Goal: Task Accomplishment & Management: Manage account settings

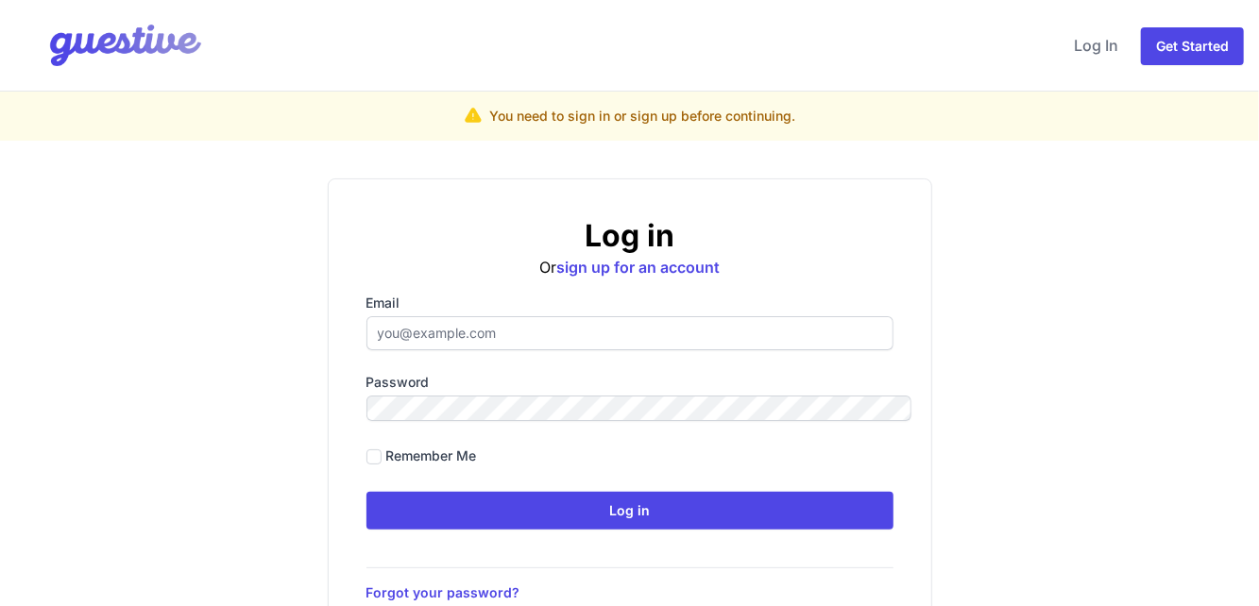
type input "hello@managethishome.com"
click at [594, 316] on input "hello@managethishome.com" at bounding box center [629, 333] width 527 height 34
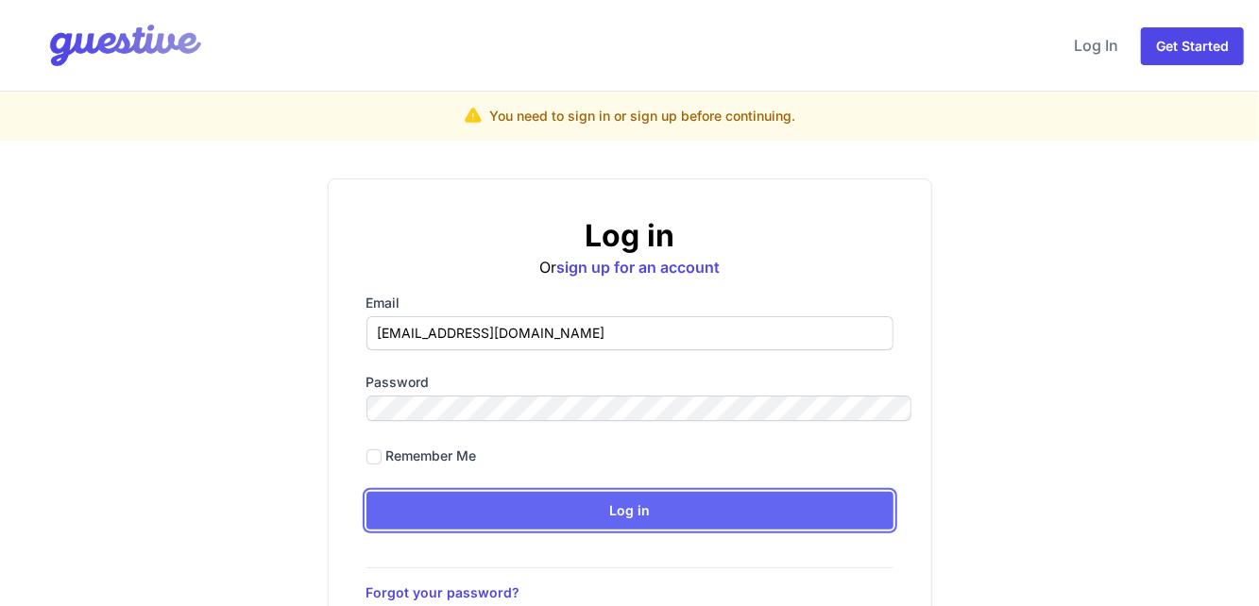
click at [413, 492] on input "Log in" at bounding box center [629, 511] width 527 height 38
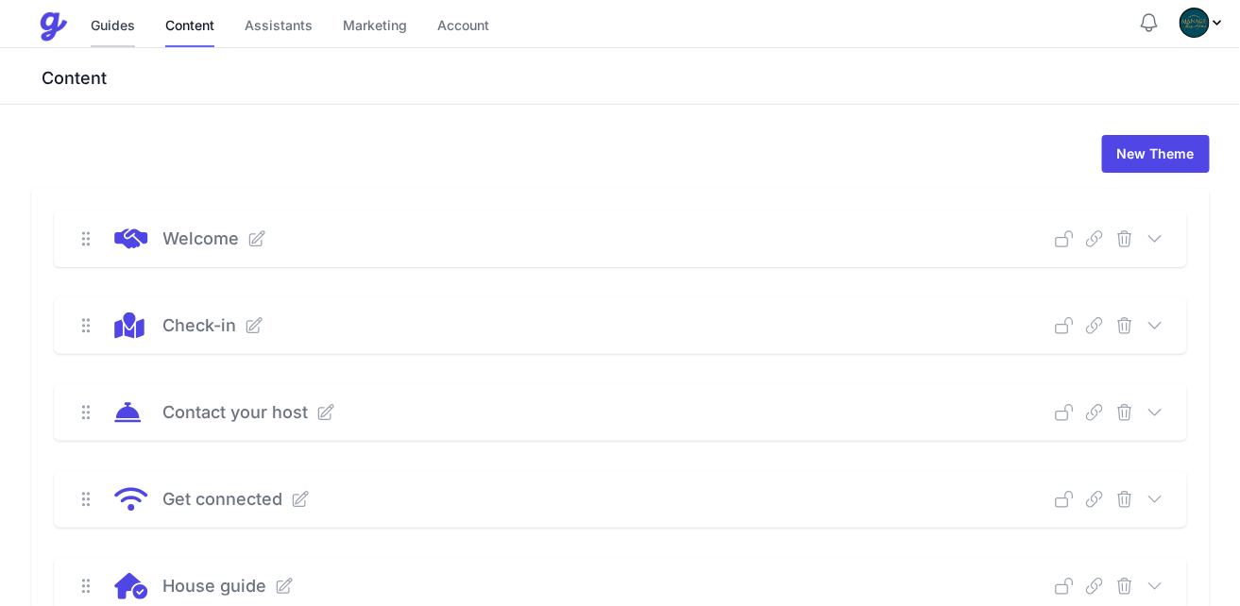
click at [91, 7] on link "Guides" at bounding box center [113, 27] width 44 height 41
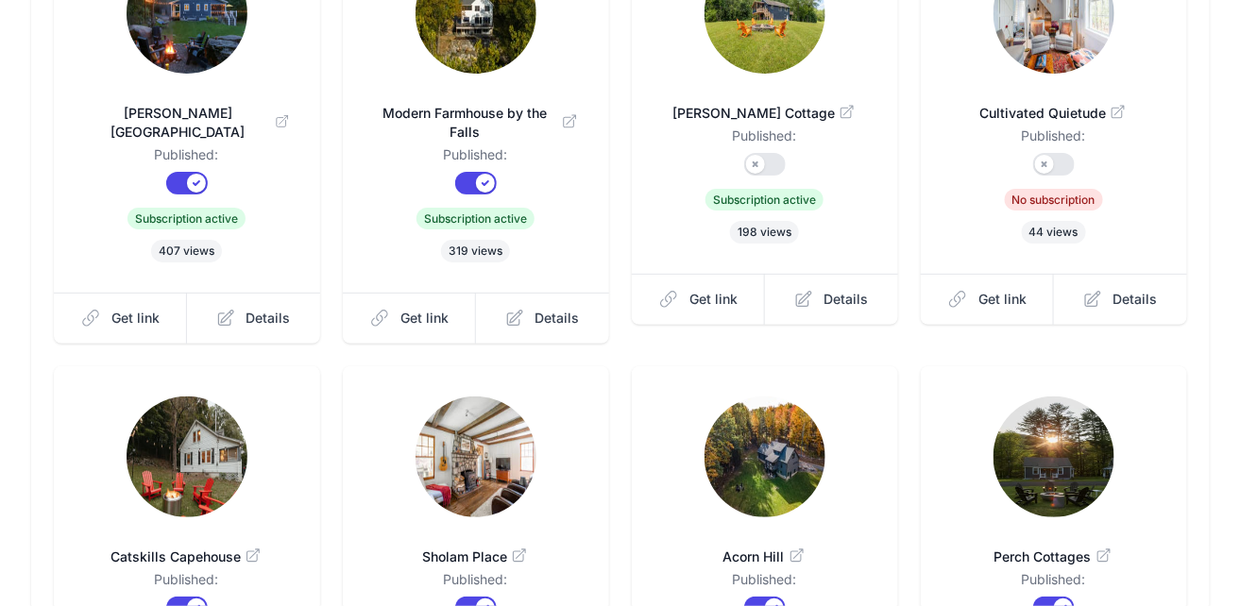
scroll to position [327, 0]
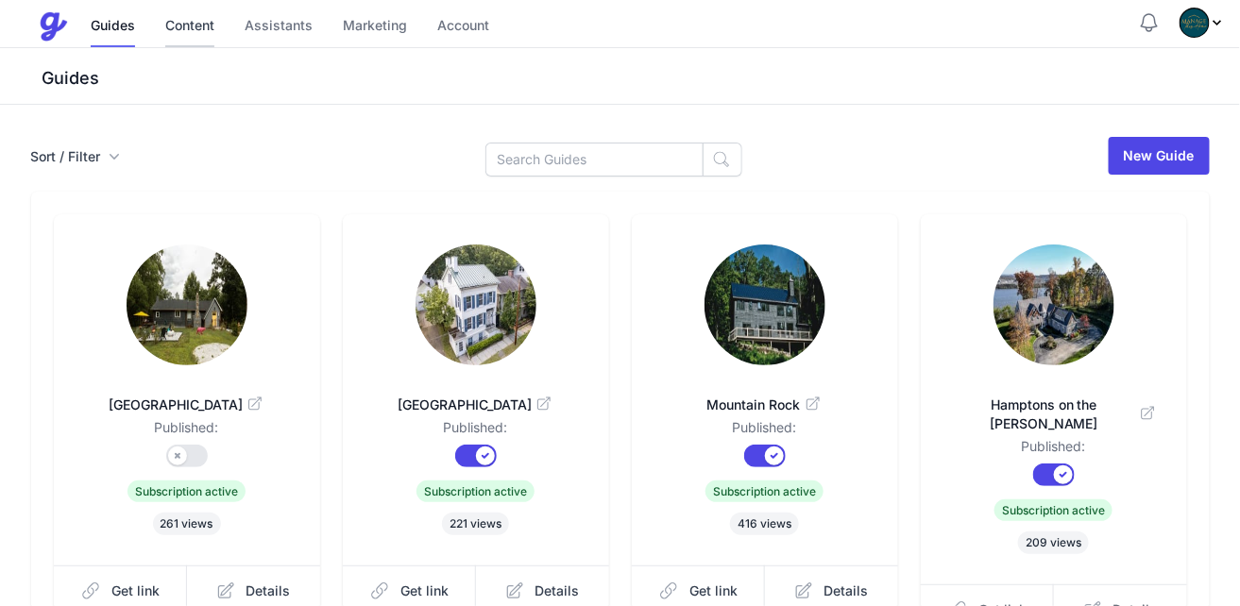
click at [165, 24] on link "Content" at bounding box center [189, 27] width 49 height 41
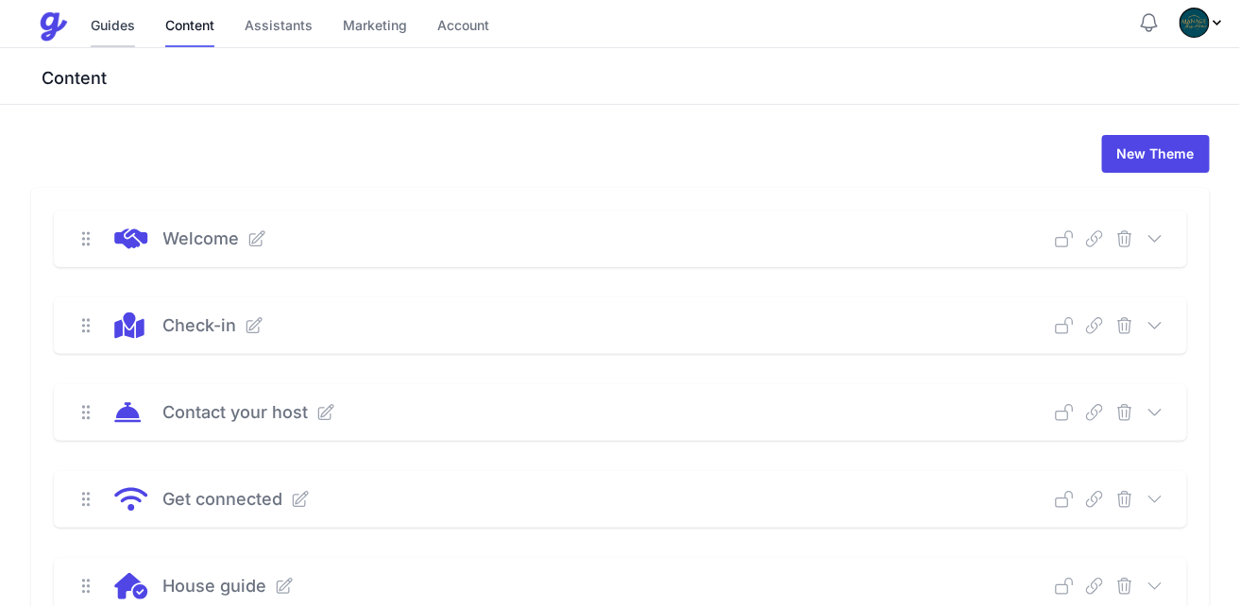
click at [91, 20] on link "Guides" at bounding box center [113, 27] width 44 height 41
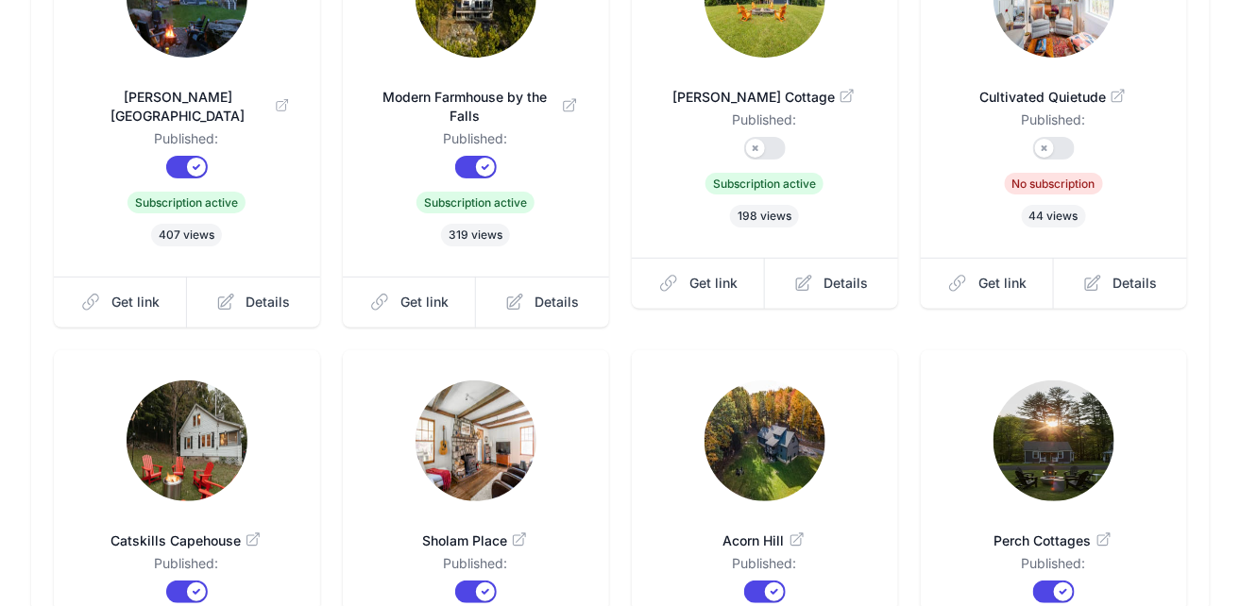
scroll to position [327, 0]
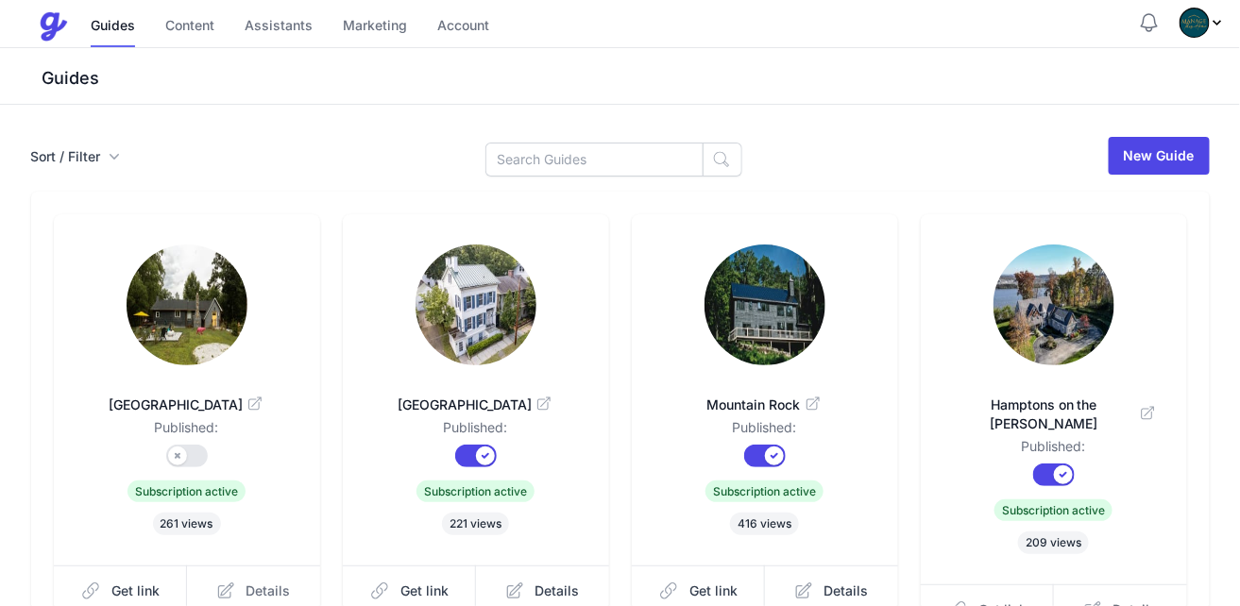
click at [248, 582] on span "Details" at bounding box center [268, 591] width 44 height 19
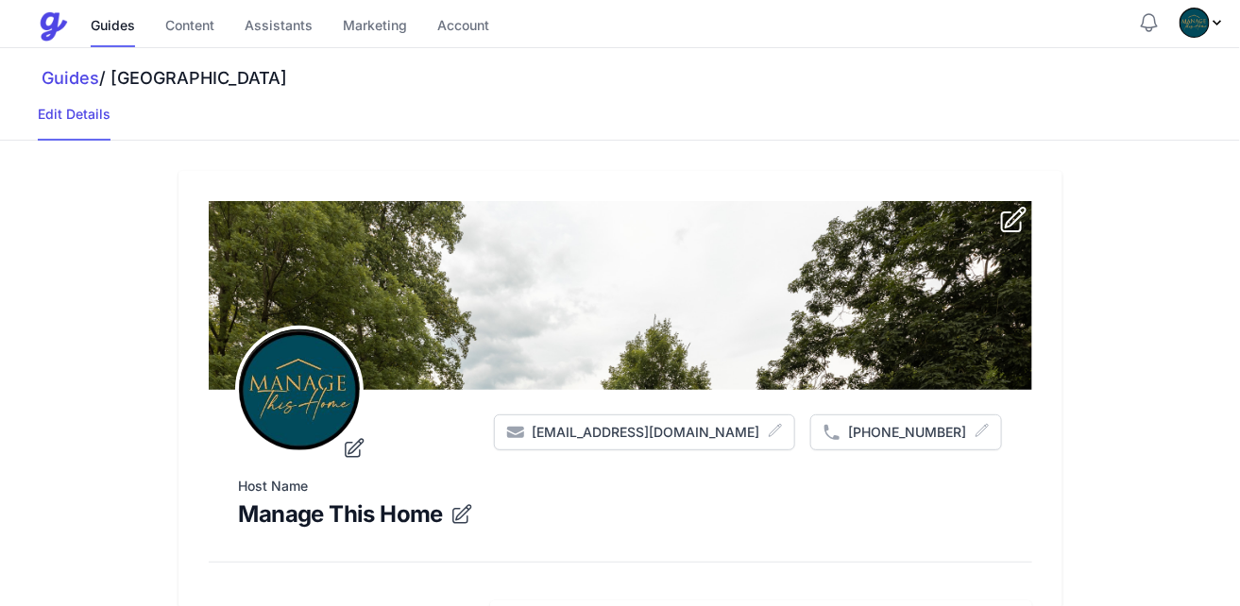
click at [1025, 208] on icon "submit" at bounding box center [1014, 220] width 24 height 24
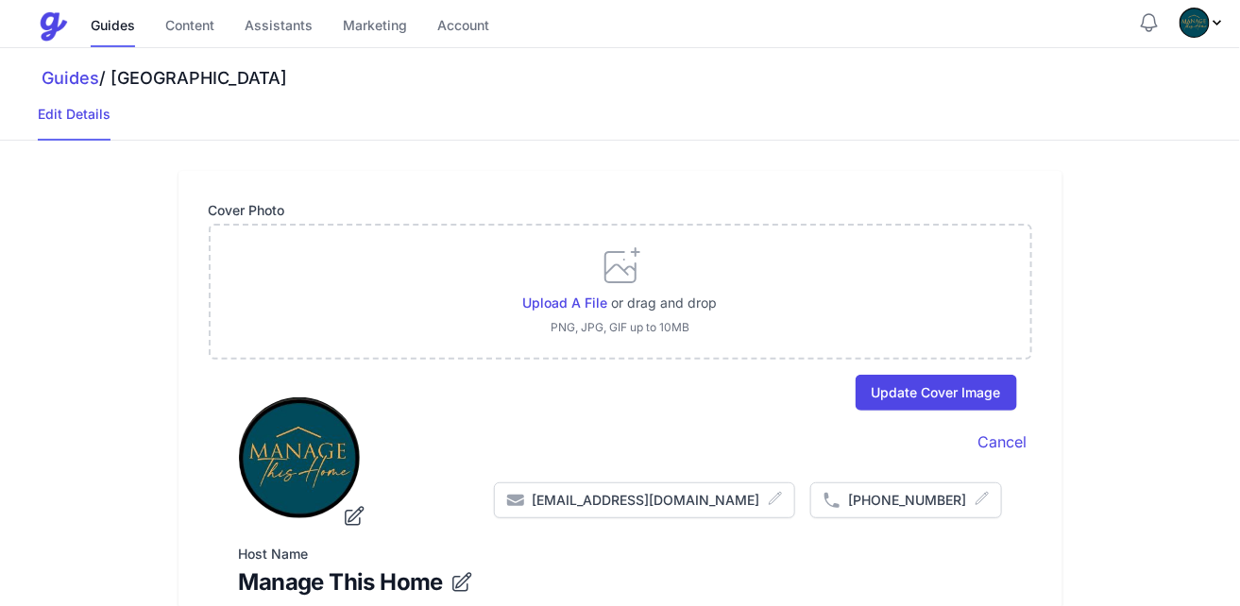
click at [548, 245] on div "Upload a file or drag and drop PNG, JPG, GIF up to 10MB" at bounding box center [620, 290] width 195 height 91
click at [553, 295] on span "Upload a file" at bounding box center [565, 303] width 85 height 16
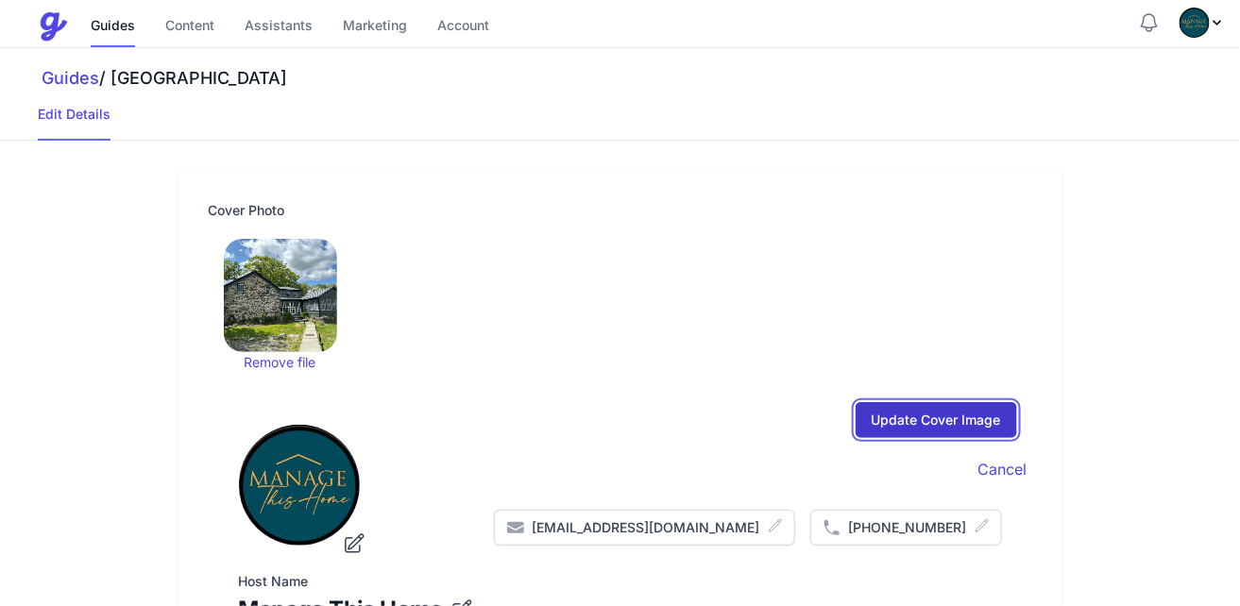
click at [947, 402] on input "Update Cover Image" at bounding box center [936, 420] width 161 height 36
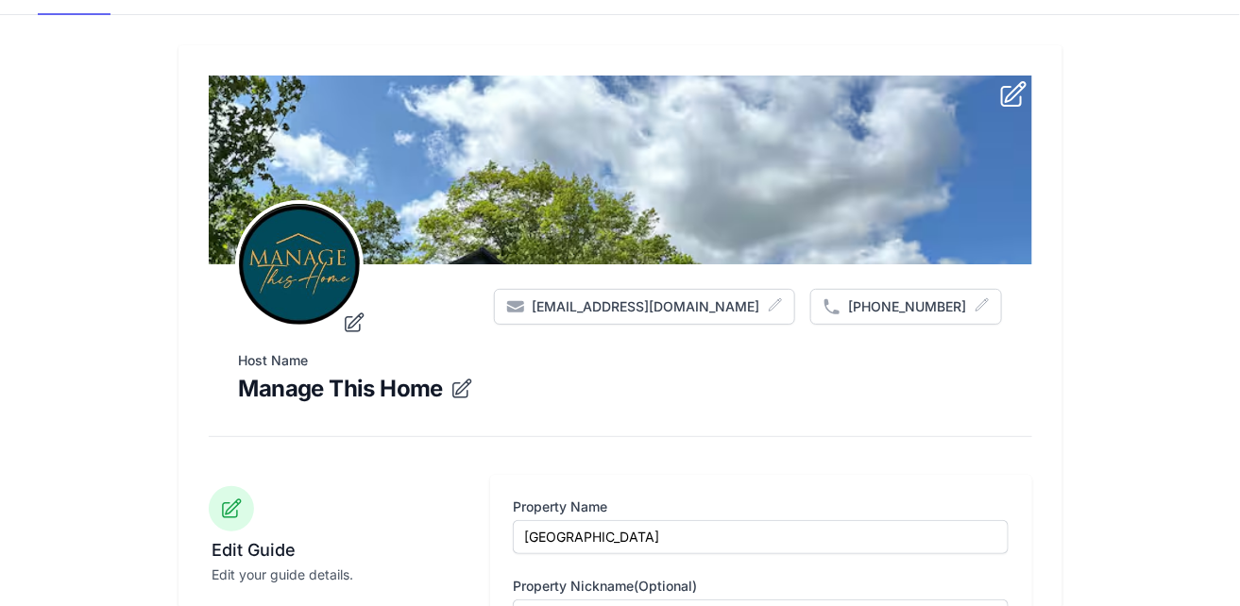
scroll to position [251, 0]
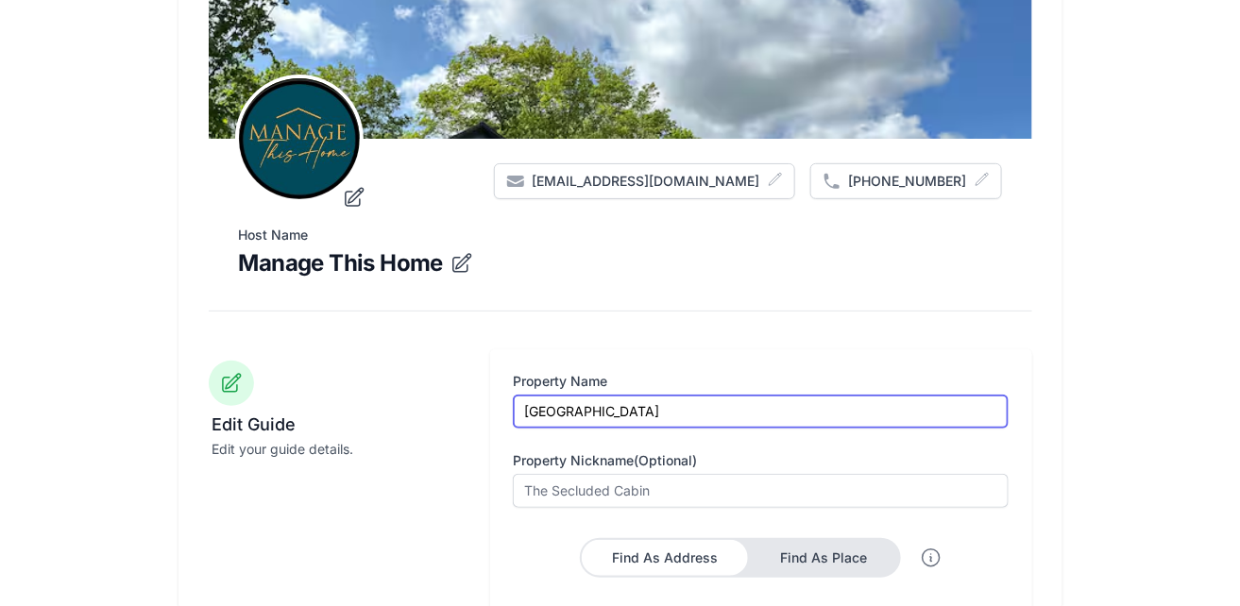
drag, startPoint x: 656, startPoint y: 287, endPoint x: 496, endPoint y: 299, distance: 161.0
click at [526, 395] on input "Minnewaska Creek House" at bounding box center [761, 412] width 496 height 34
drag, startPoint x: 598, startPoint y: 290, endPoint x: 501, endPoint y: 297, distance: 97.6
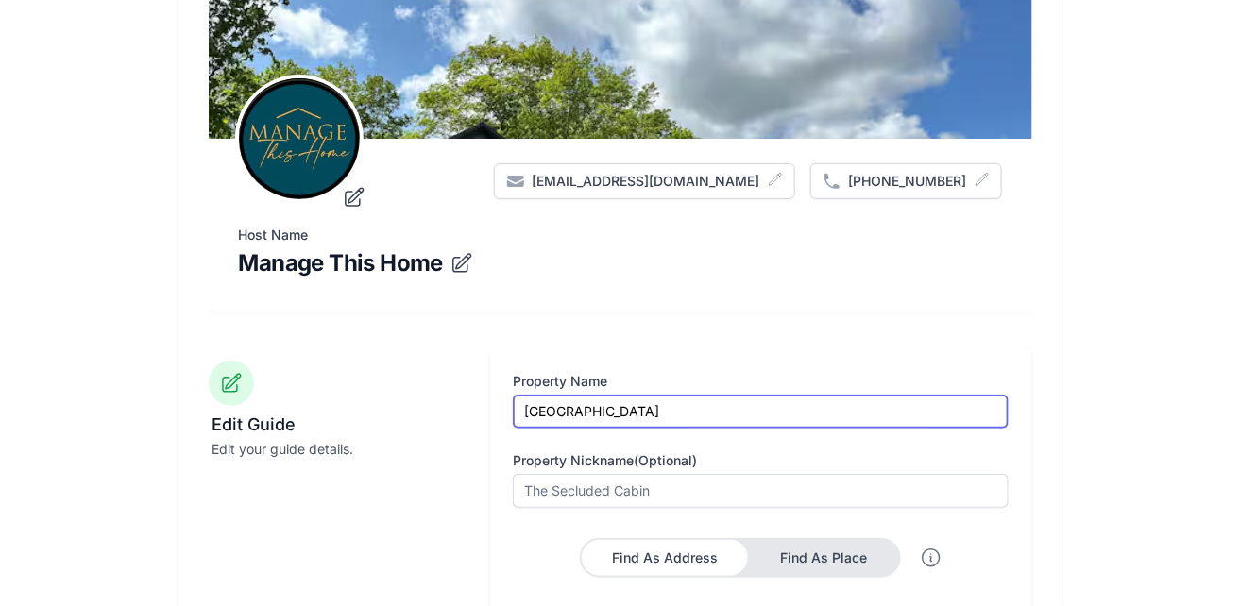
type input "[GEOGRAPHIC_DATA]"
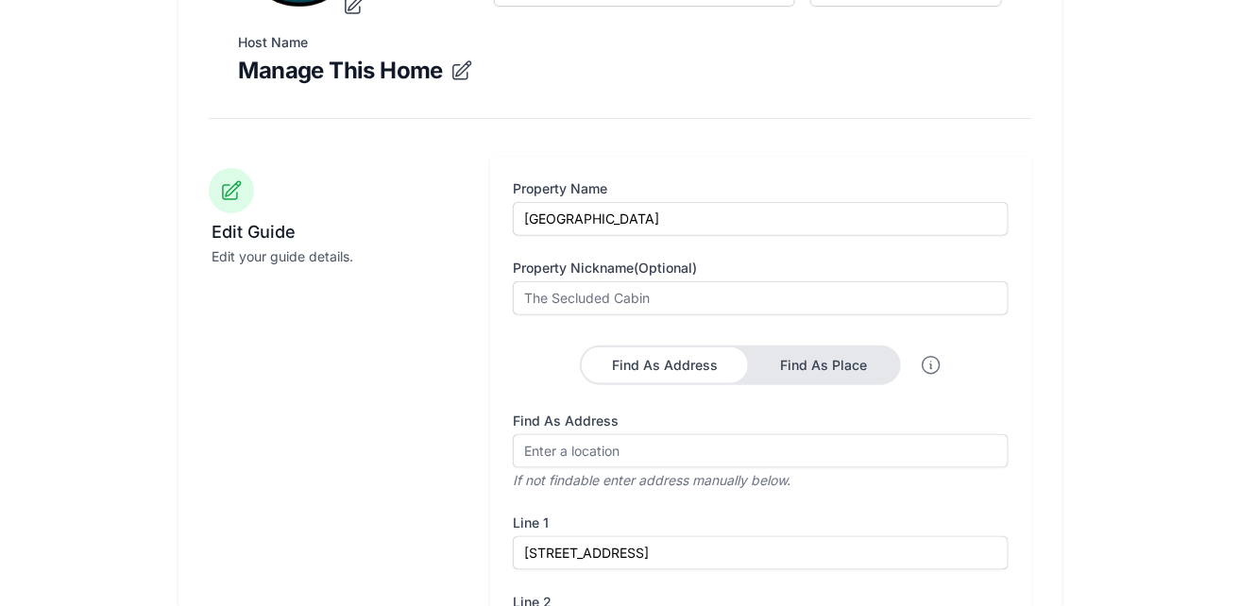
scroll to position [503, 0]
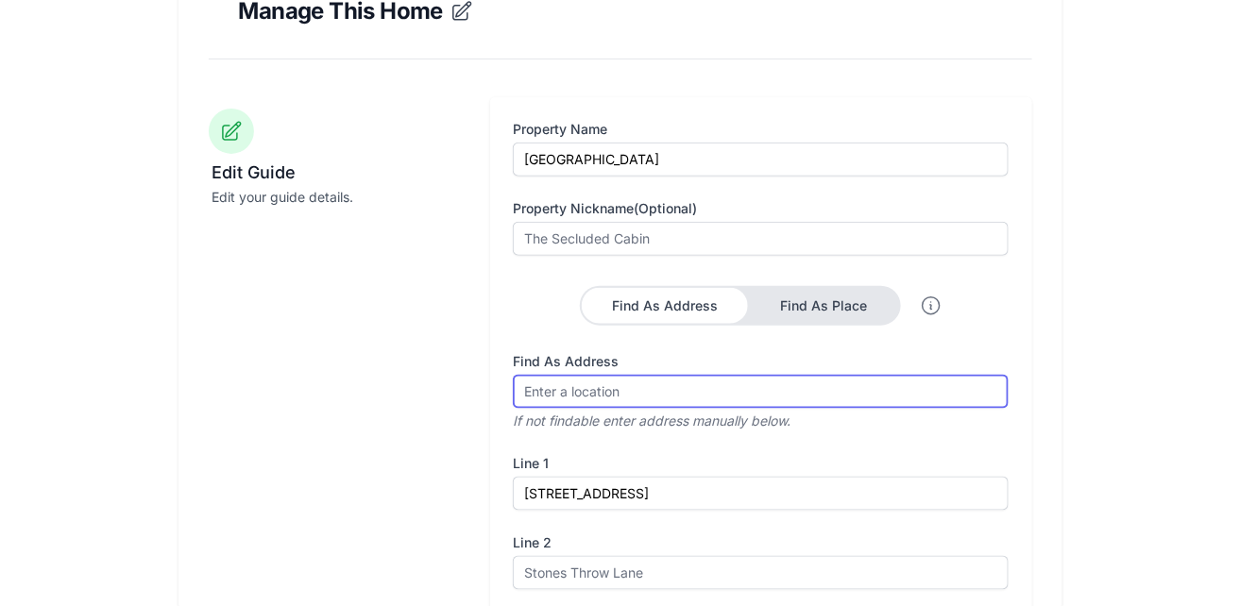
click at [641, 375] on input "Find As Address" at bounding box center [761, 392] width 496 height 34
paste input "1. Extract FAQ info from their guidebook - DONE 2. ⁠Hospitable messages - START…"
type input "1. Extract FAQ info from their guidebook - DONE 2. ⁠Hospitable messages - START…"
paste input "800 Queens Highway, Accord, NY 12404"
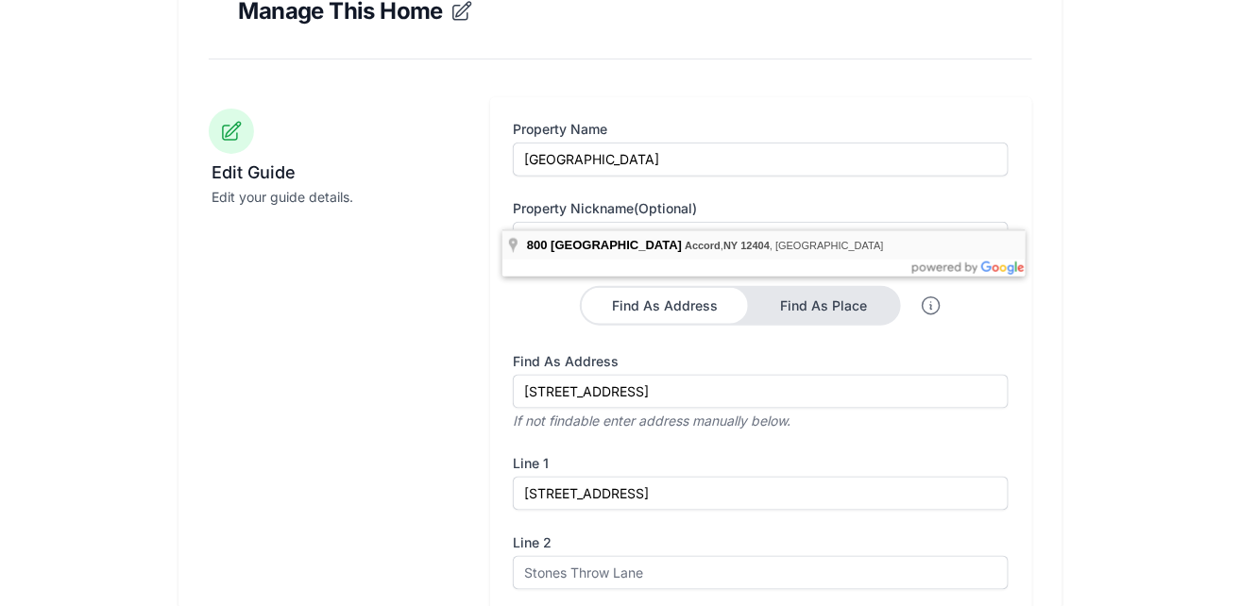
type input "800 Queens Highway, Accord, NY 12404, USA"
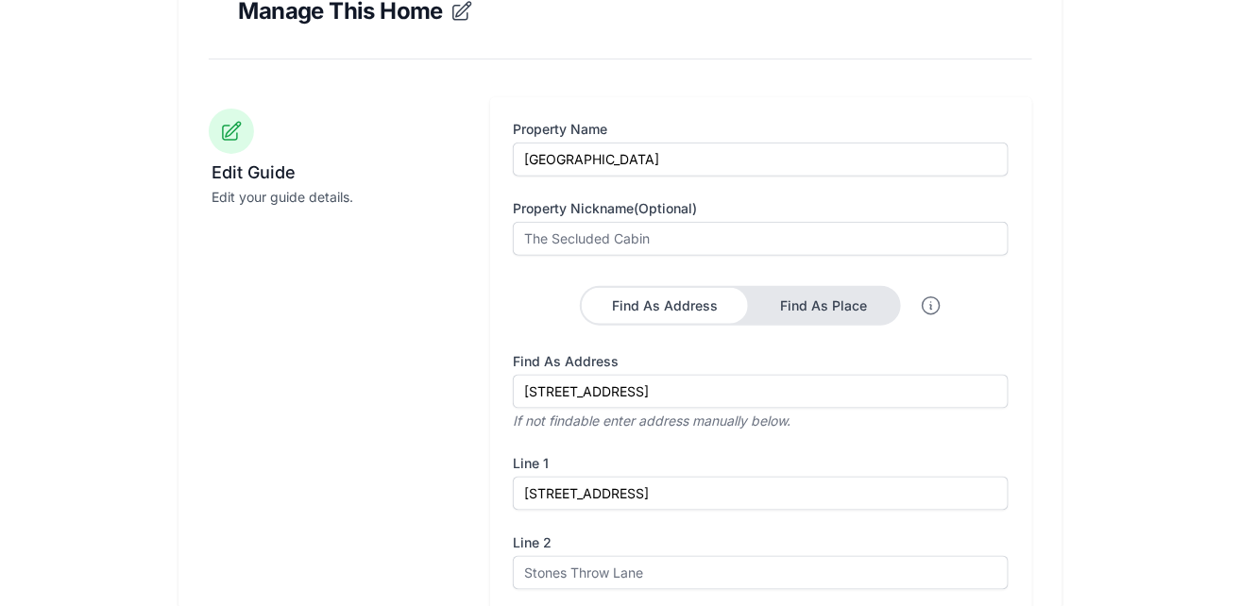
type input "800 Queens Hwy"
type input "Accord"
type input "NY"
type input "12404-6121"
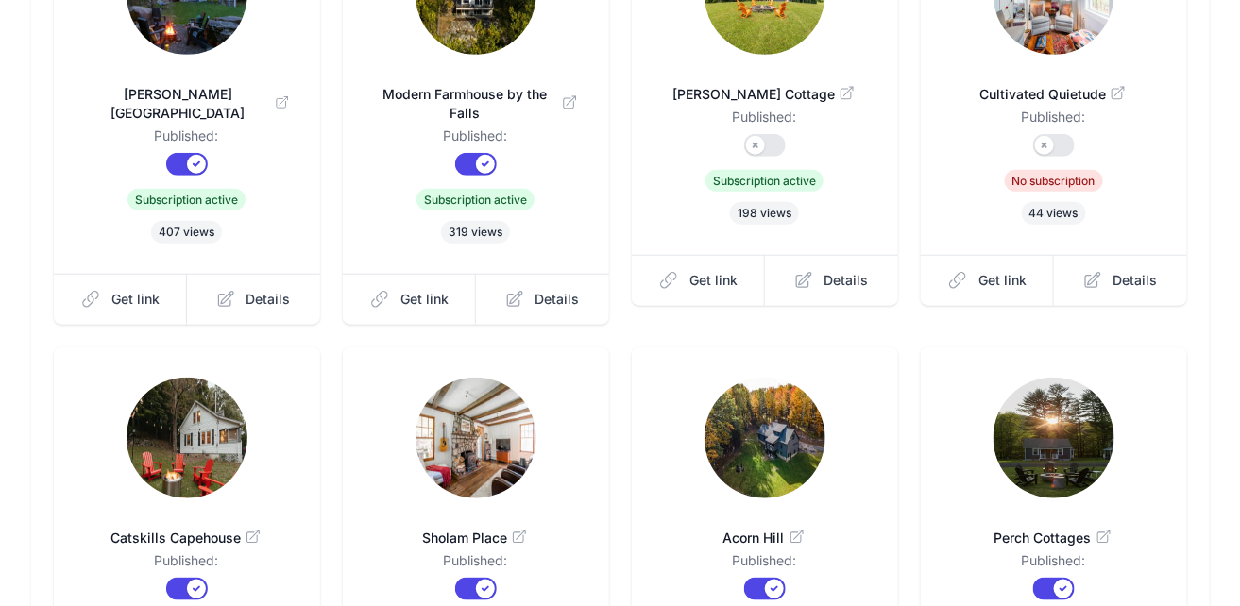
scroll to position [364, 0]
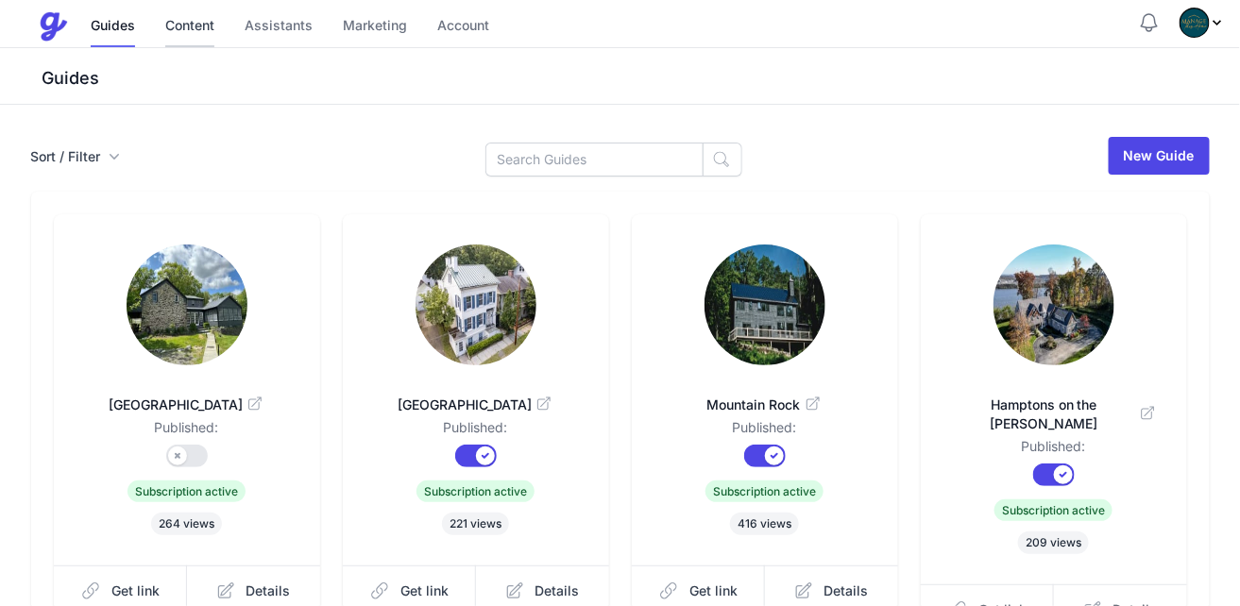
click at [165, 23] on link "Content" at bounding box center [189, 27] width 49 height 41
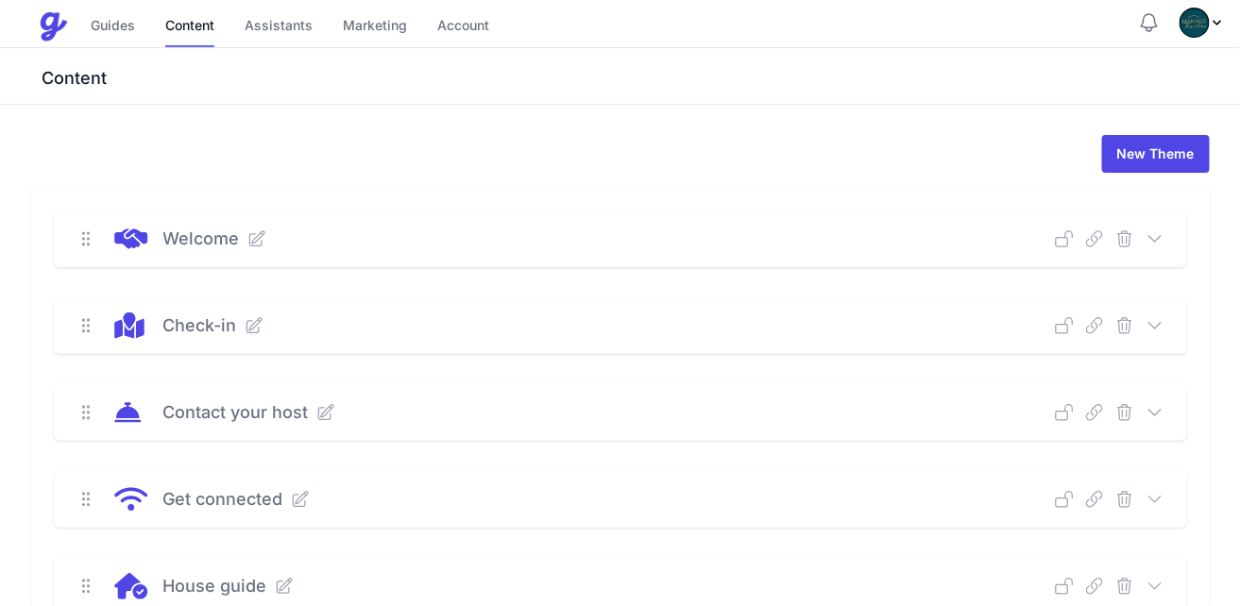
click at [1164, 229] on icon at bounding box center [1155, 238] width 19 height 19
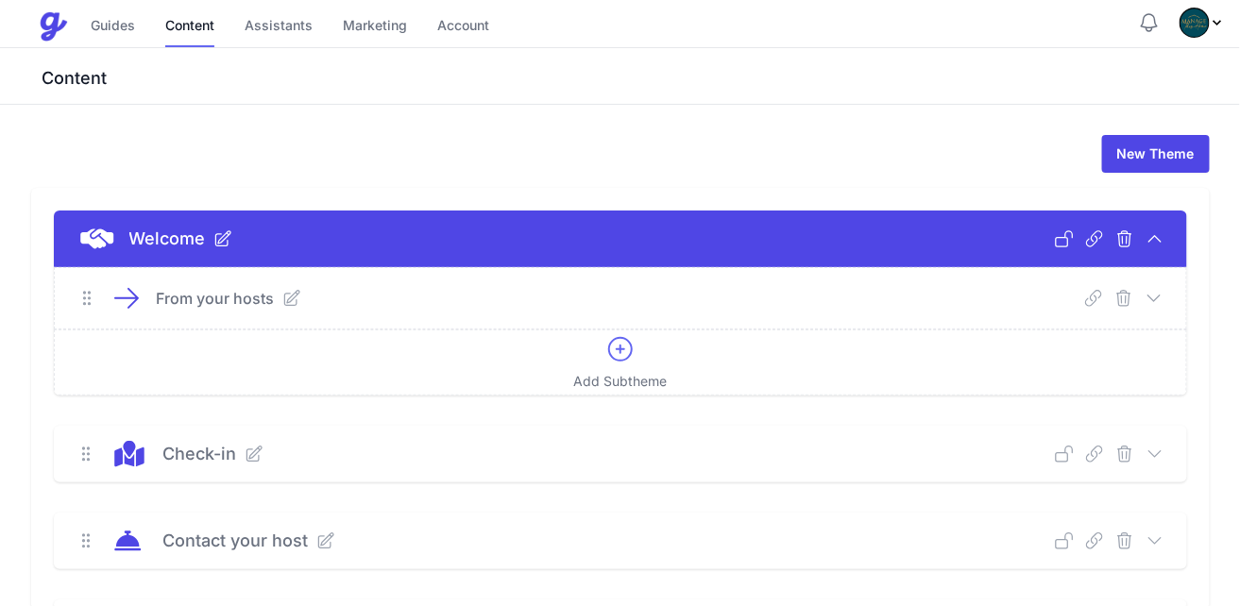
click at [1164, 289] on icon at bounding box center [1154, 298] width 19 height 19
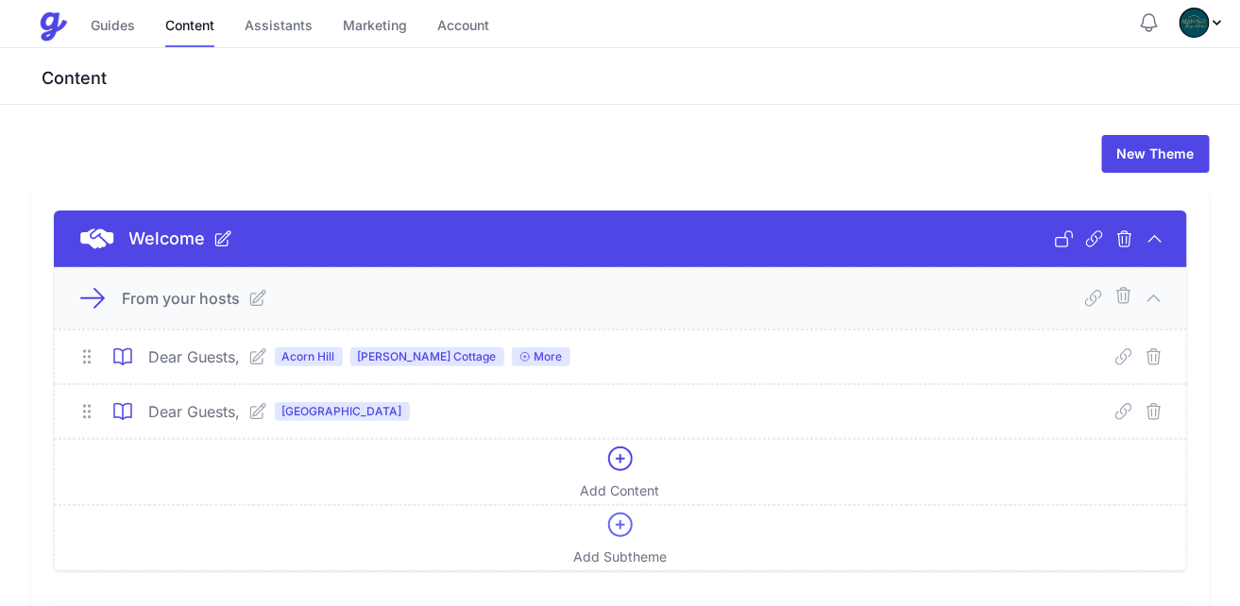
click at [248, 402] on icon at bounding box center [257, 411] width 19 height 19
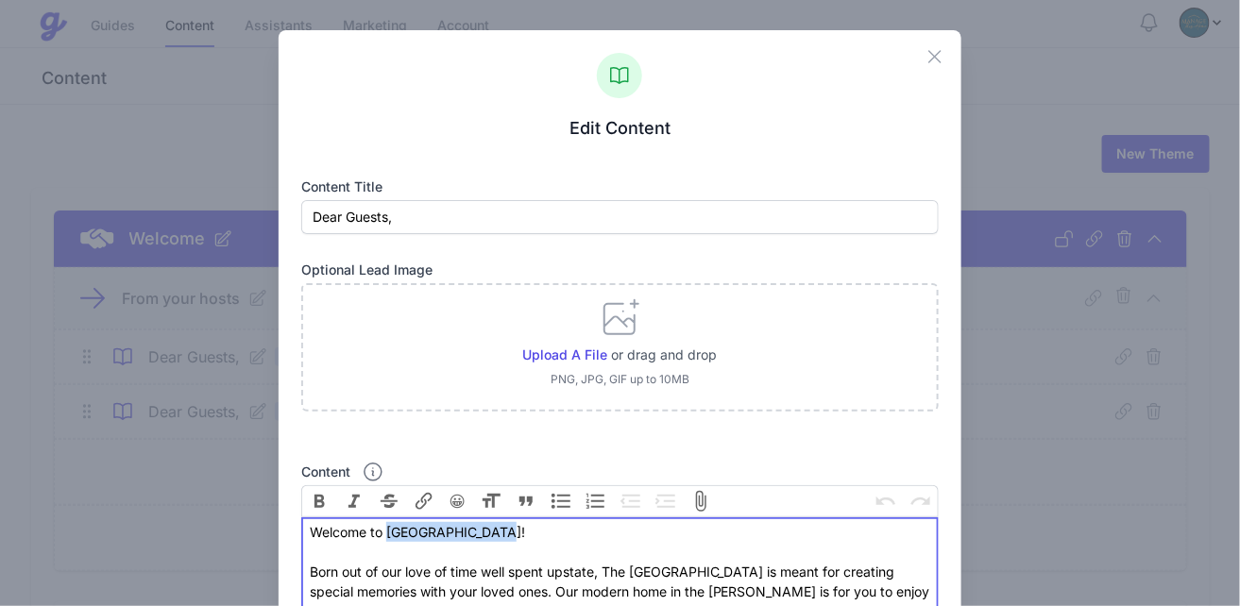
drag, startPoint x: 357, startPoint y: 412, endPoint x: 440, endPoint y: 413, distance: 83.1
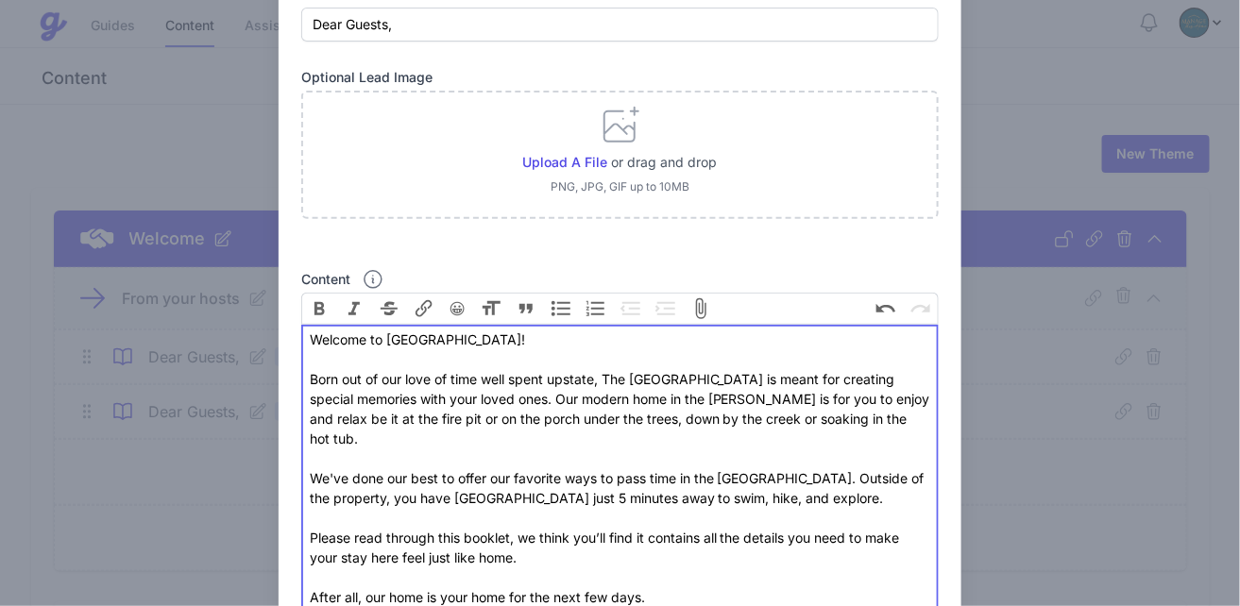
scroll to position [251, 0]
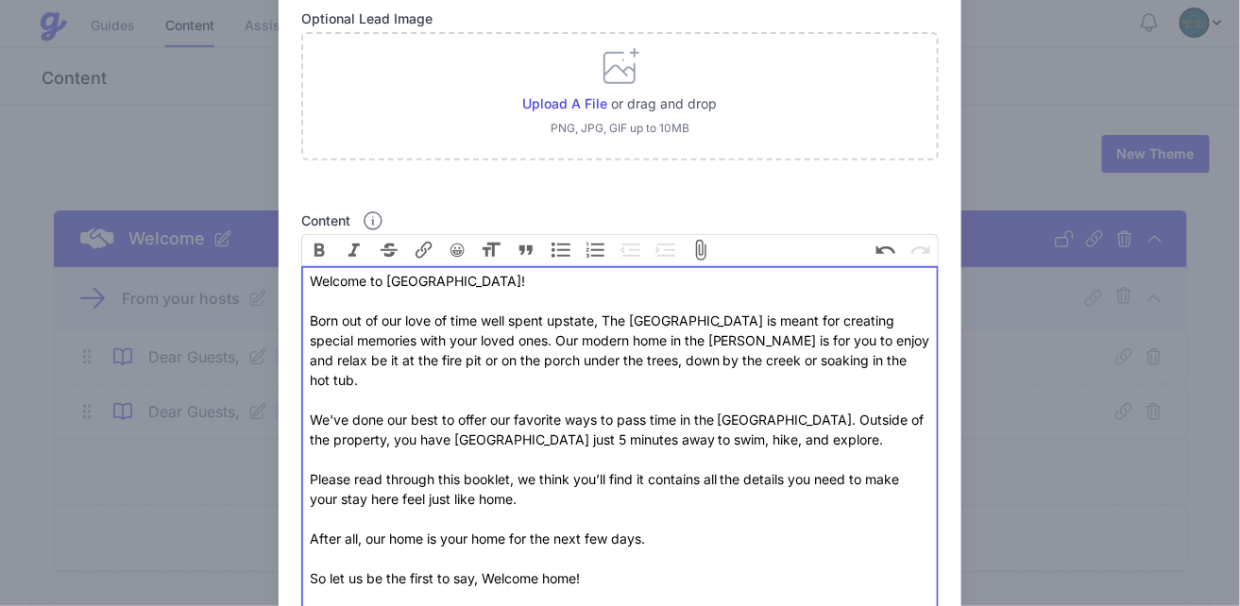
drag, startPoint x: 371, startPoint y: 396, endPoint x: 297, endPoint y: 403, distance: 75.0
click at [301, 403] on trix-editor "Welcome to Deerfield Stone House! Born out of our love of time well spent upsta…" at bounding box center [619, 459] width 637 height 387
type trix-editor "<div>Welcome to Deerfield Stone House!<br><br>Born out of our love of time well…"
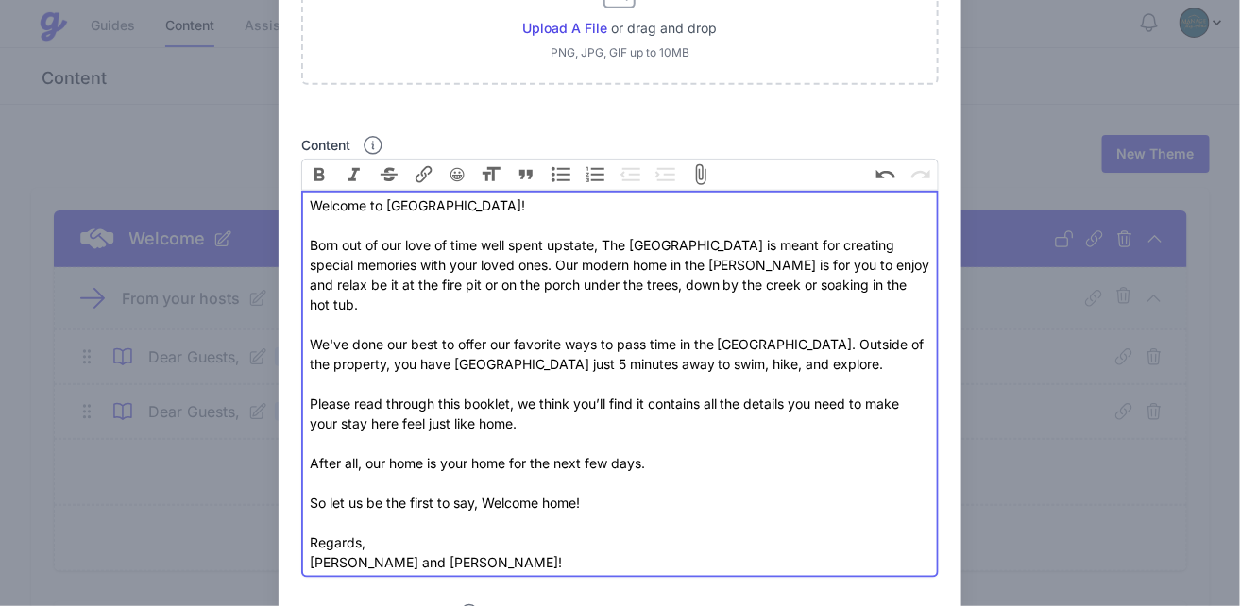
scroll to position [395, 0]
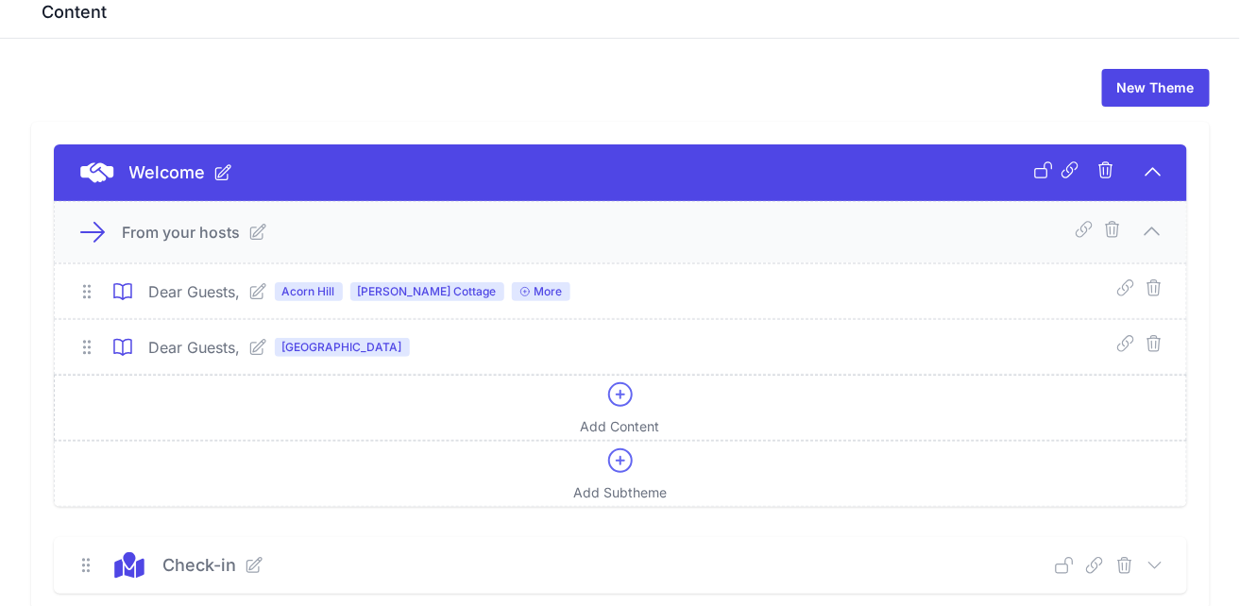
scroll to position [126, 0]
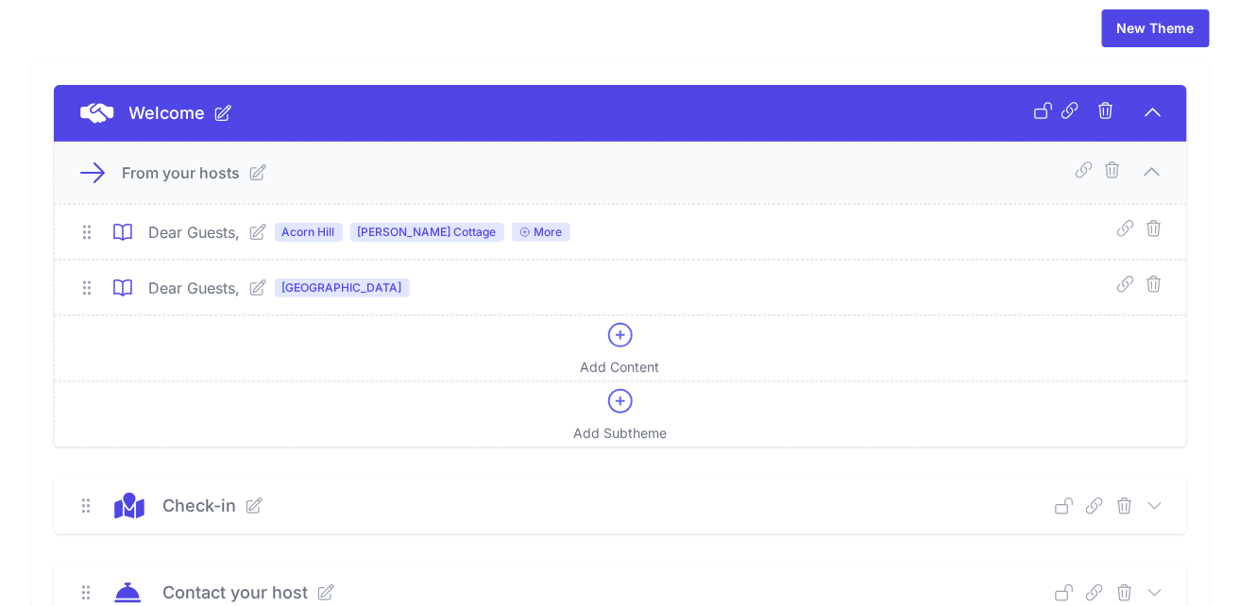
click at [1164, 497] on icon at bounding box center [1155, 506] width 19 height 19
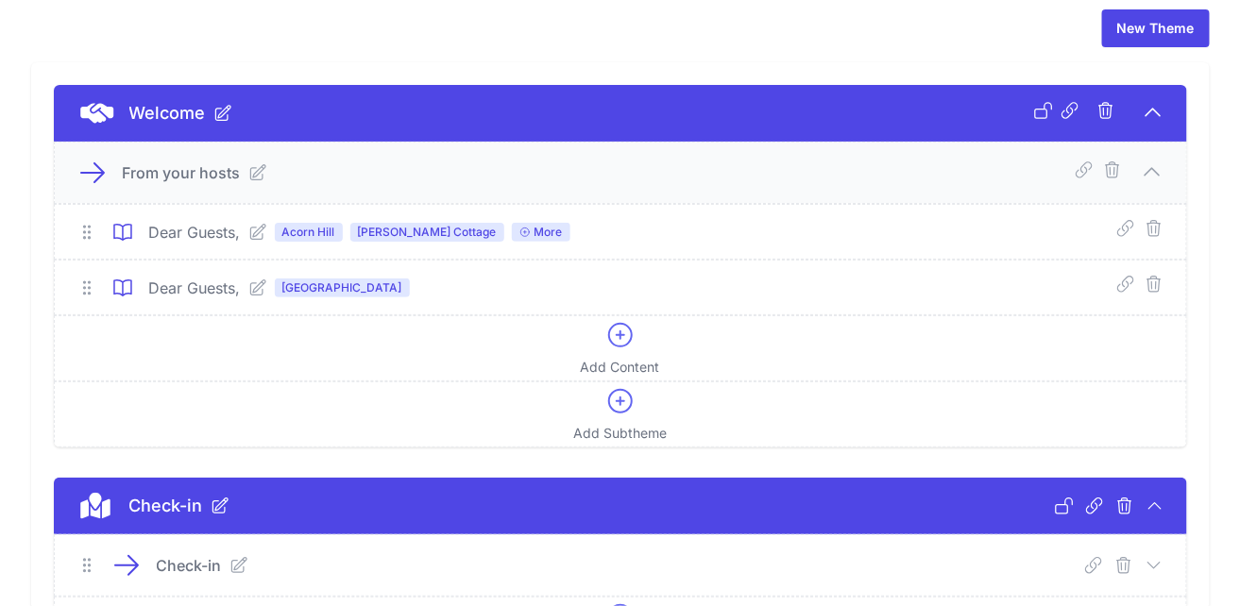
click at [1164, 556] on icon at bounding box center [1154, 565] width 19 height 19
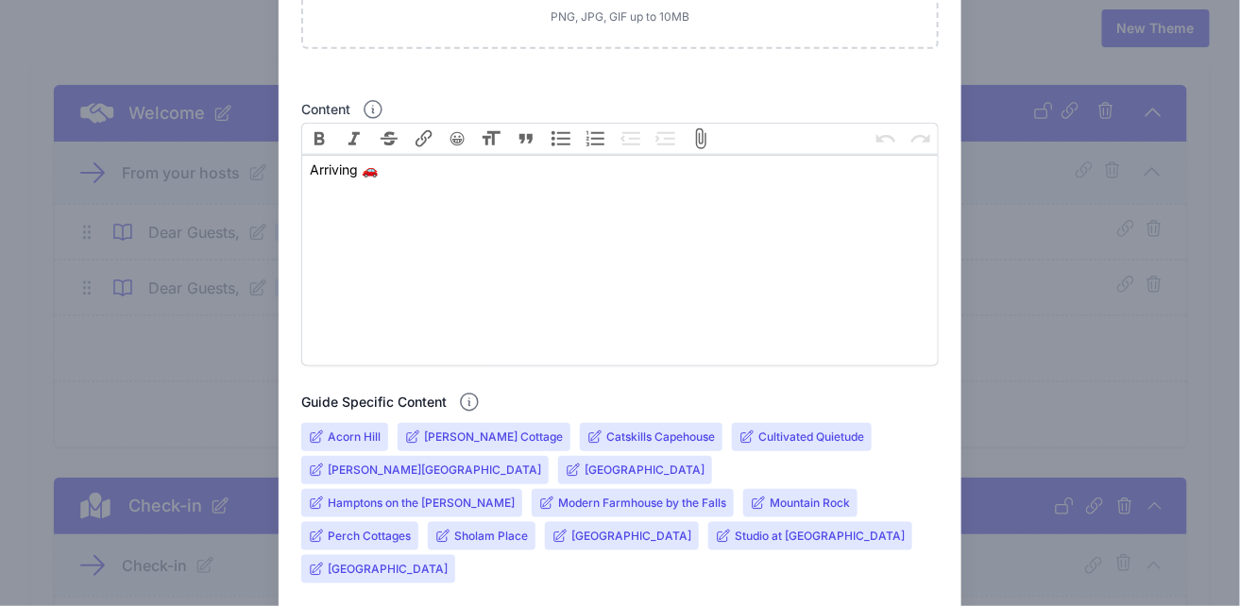
scroll to position [364, 0]
click at [585, 462] on input "[GEOGRAPHIC_DATA]" at bounding box center [645, 469] width 120 height 15
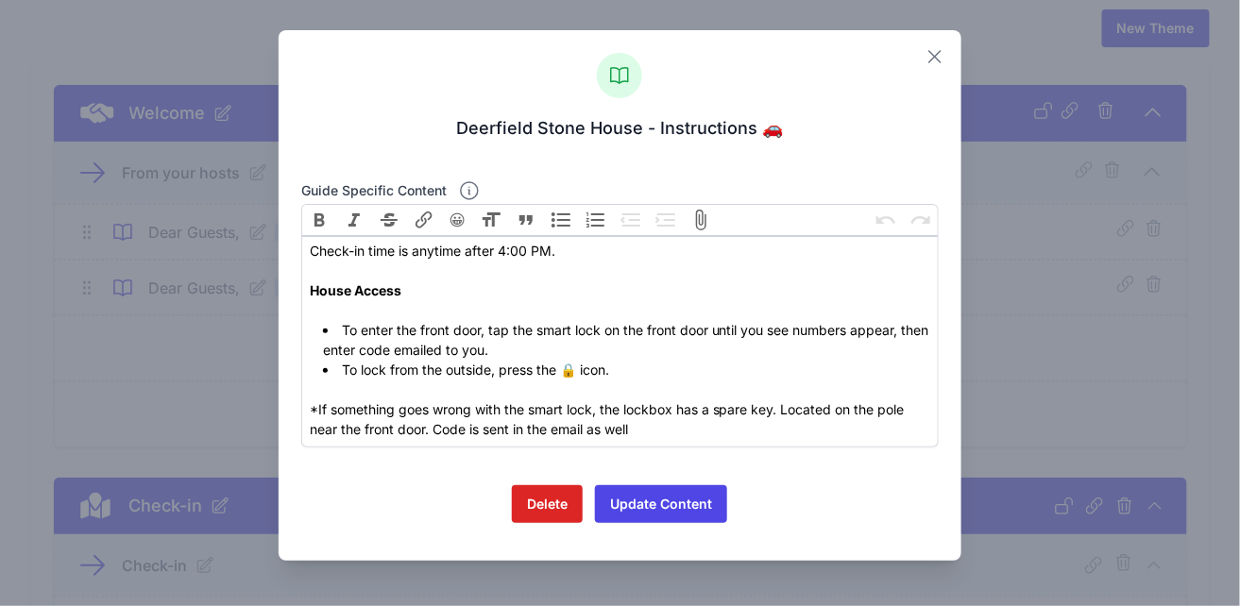
click at [941, 51] on icon at bounding box center [934, 56] width 11 height 11
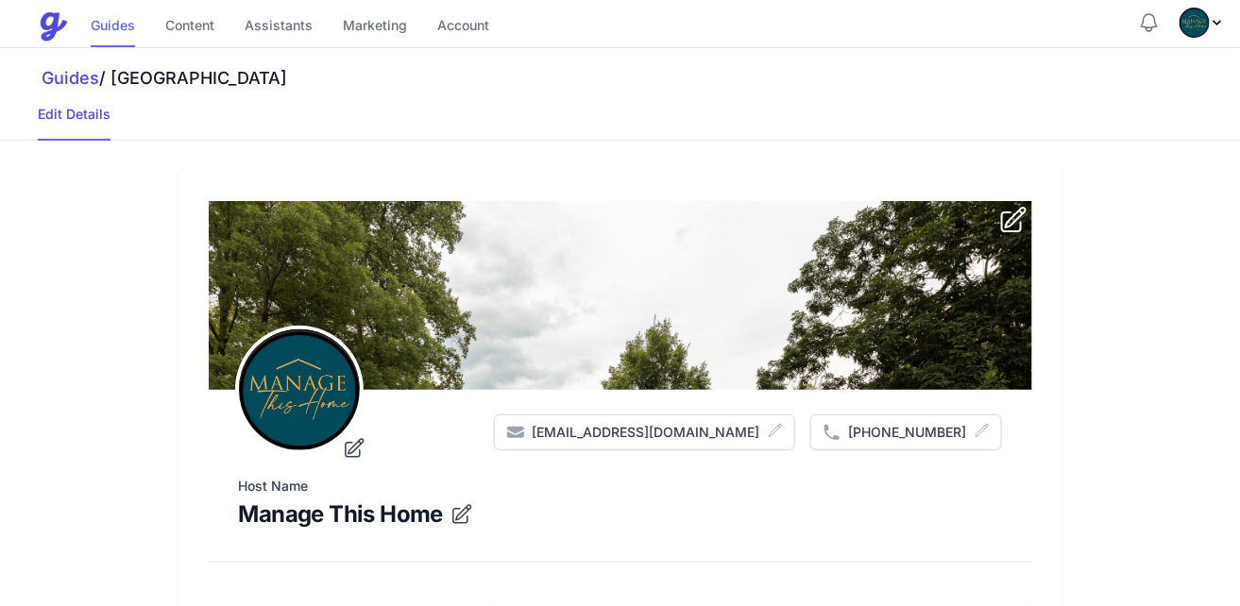
drag, startPoint x: 0, startPoint y: 0, endPoint x: 98, endPoint y: 19, distance: 100.0
click at [98, 19] on link "Guides" at bounding box center [113, 27] width 44 height 41
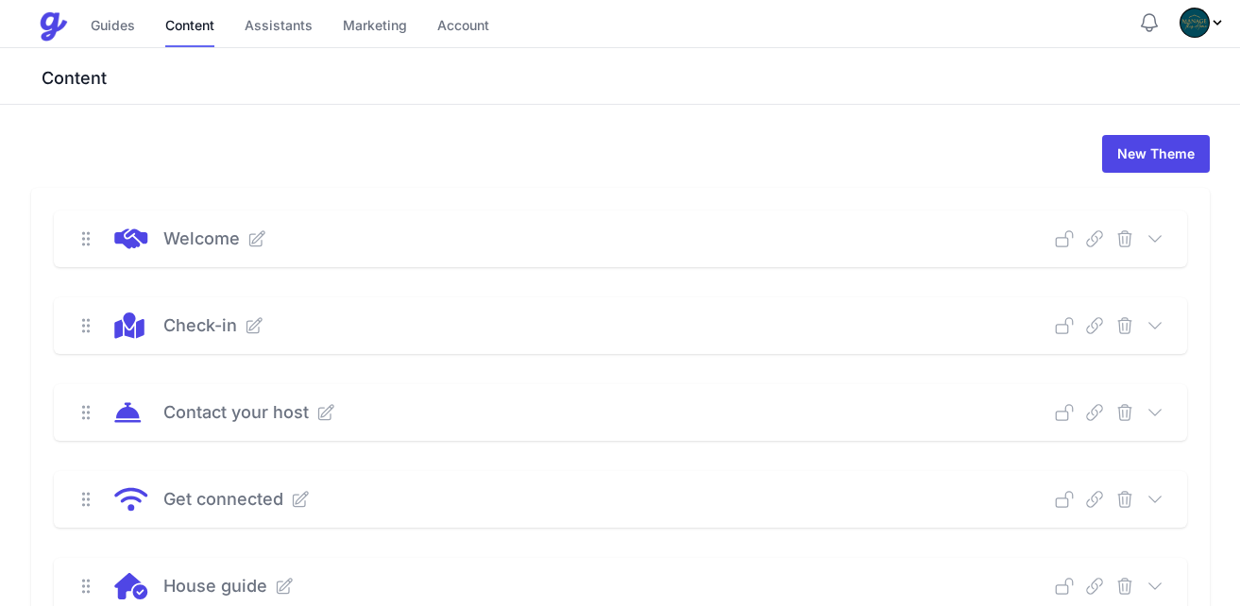
click at [91, 17] on link "Guides" at bounding box center [113, 27] width 44 height 41
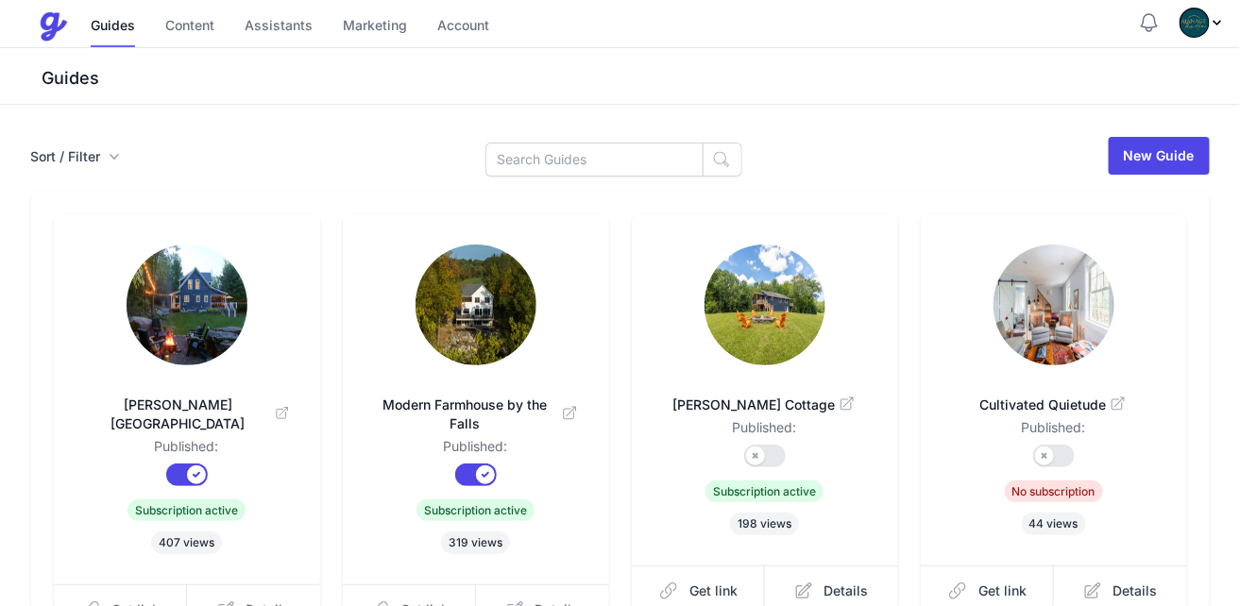
click at [832, 16] on div "Guides Content Assistants Marketing Account" at bounding box center [588, 27] width 1100 height 39
